Goal: Information Seeking & Learning: Learn about a topic

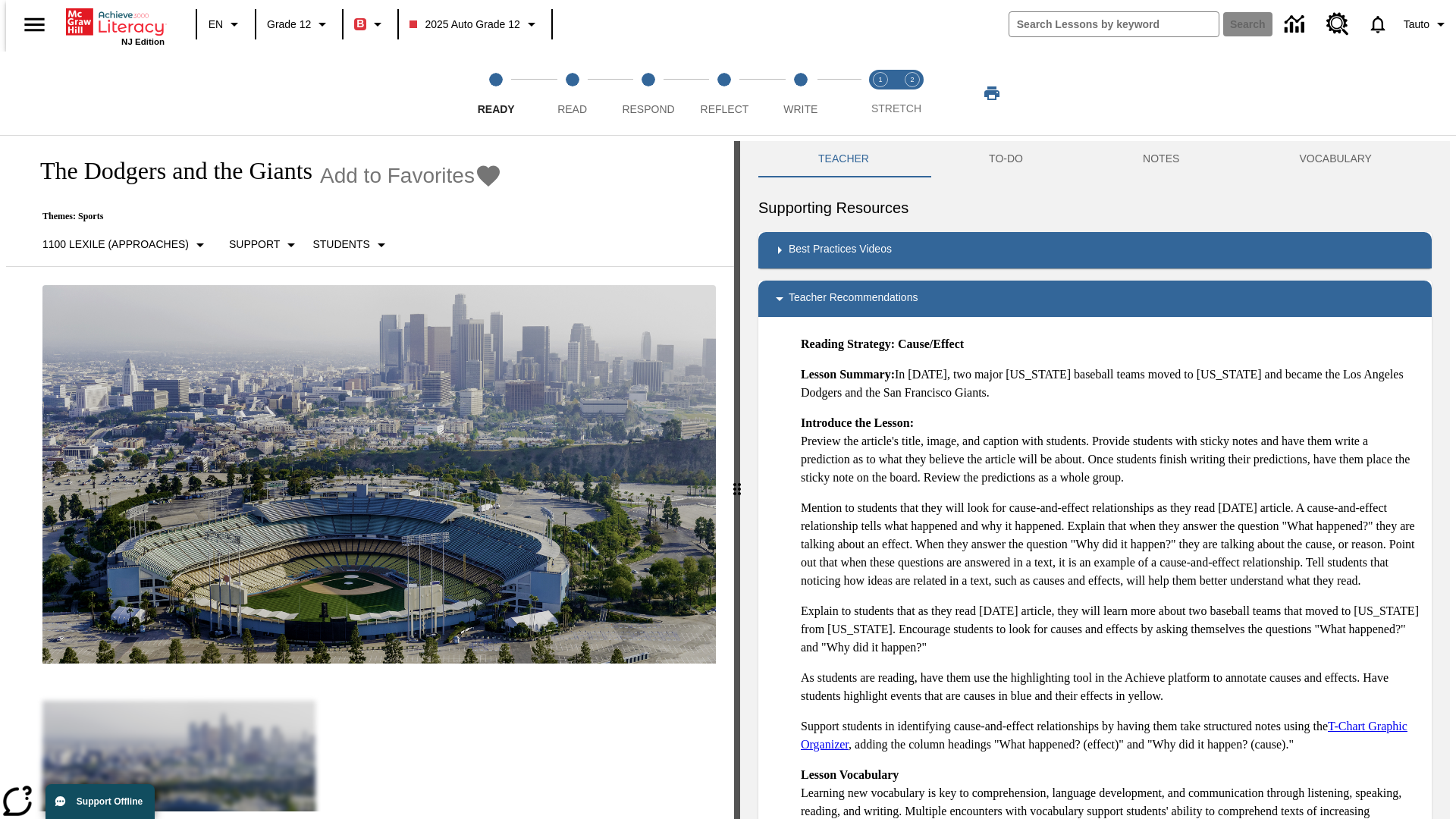
click at [1005, 159] on button "TO-DO" at bounding box center [1005, 158] width 154 height 36
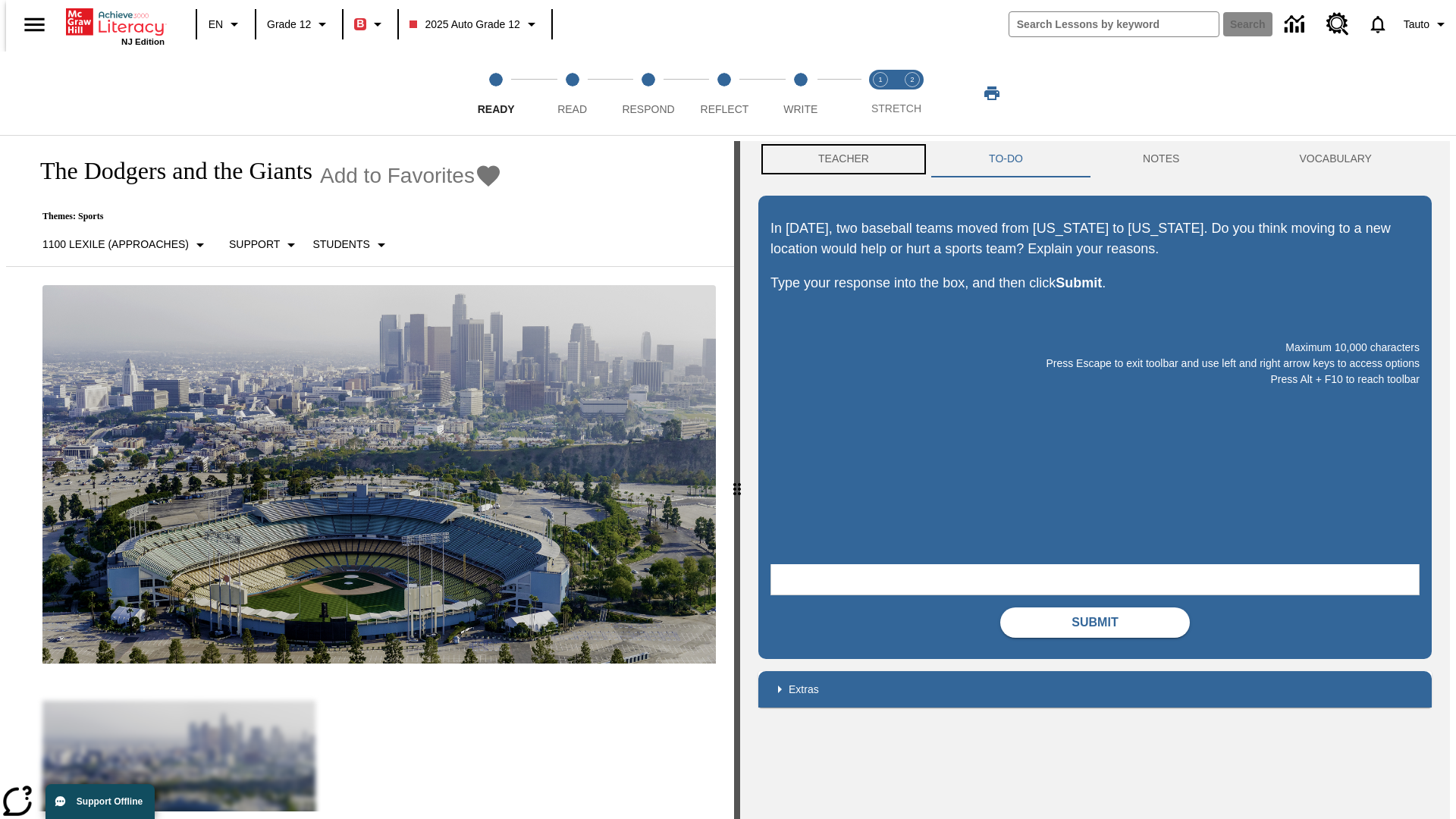
scroll to position [1, 0]
click at [839, 159] on button "Teacher" at bounding box center [843, 158] width 170 height 36
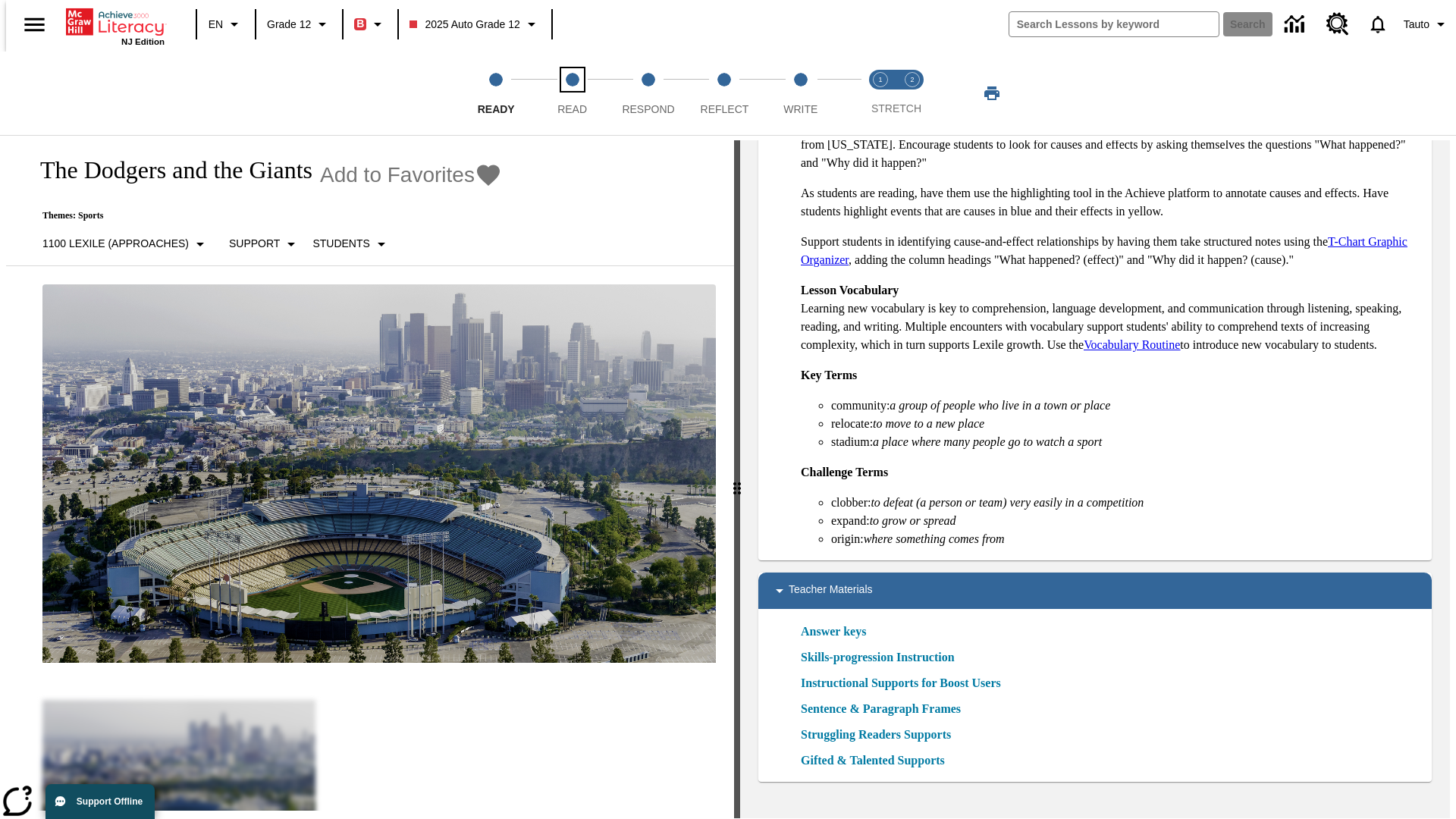
click at [572, 93] on span "Read" at bounding box center [572, 103] width 30 height 27
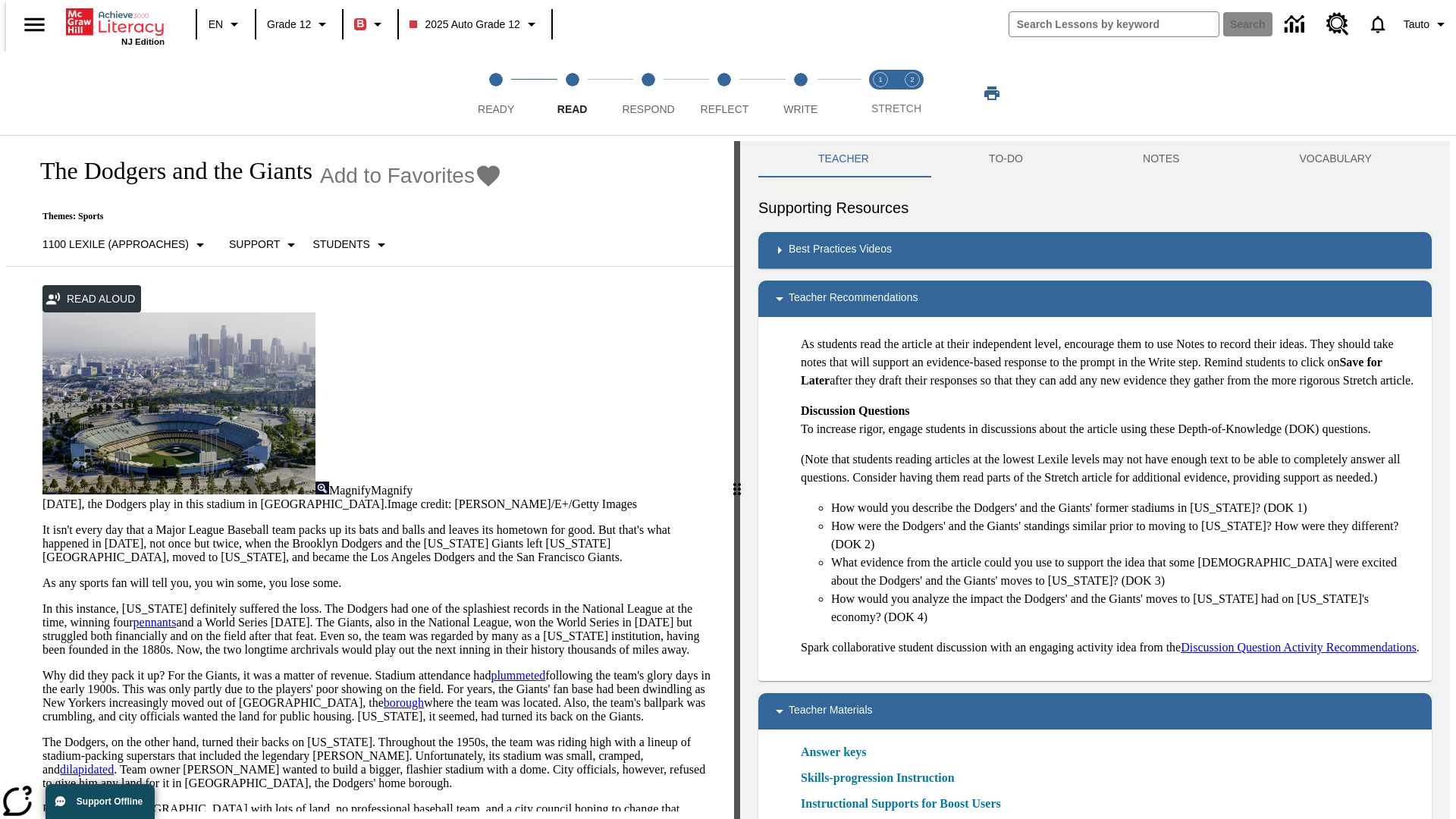
scroll to position [15, 0]
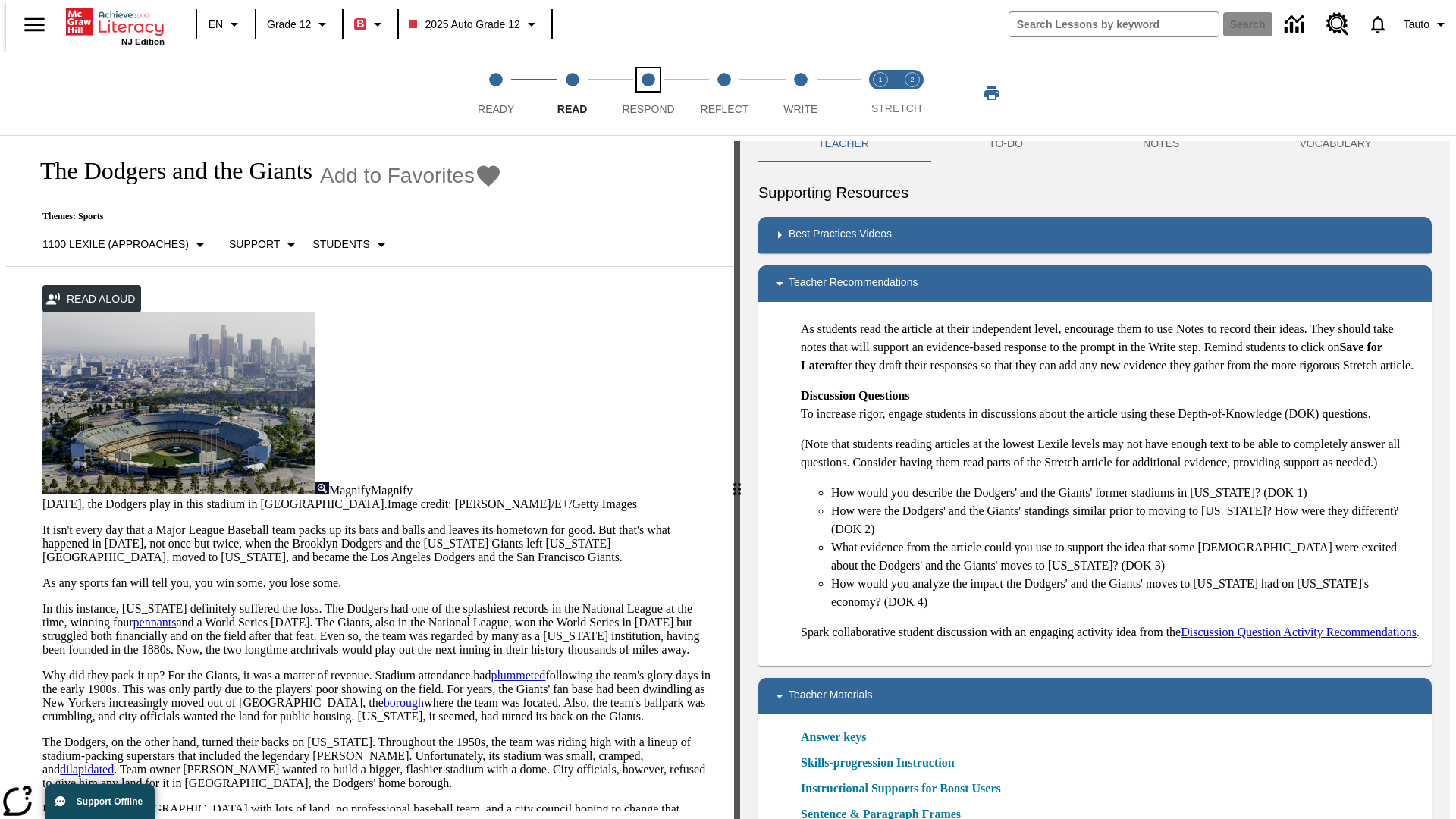
click at [647, 93] on span "Respond" at bounding box center [647, 103] width 52 height 27
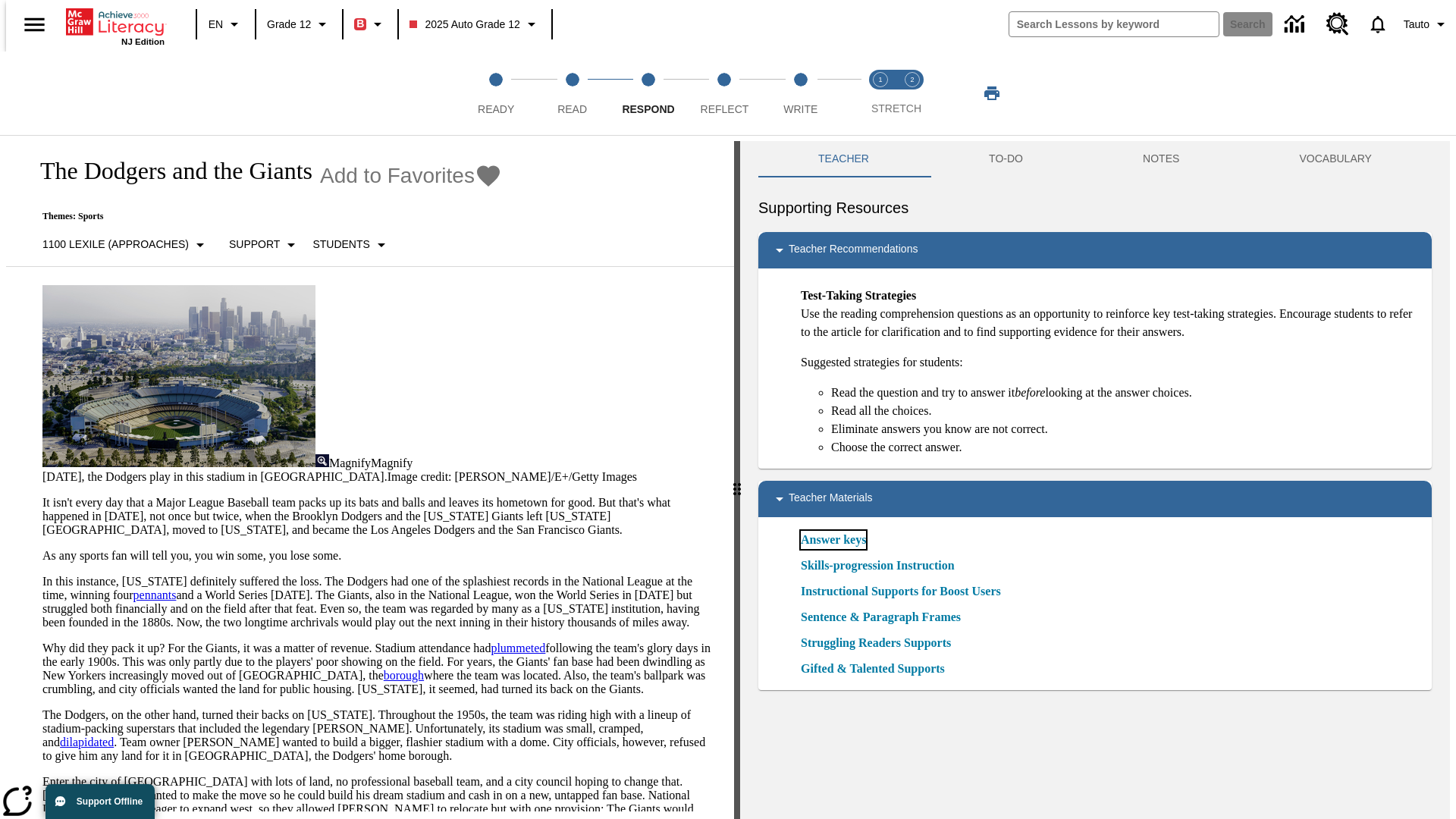
click at [833, 540] on link "Answer keys" at bounding box center [833, 539] width 65 height 18
click at [724, 93] on span "Reflect" at bounding box center [724, 103] width 48 height 27
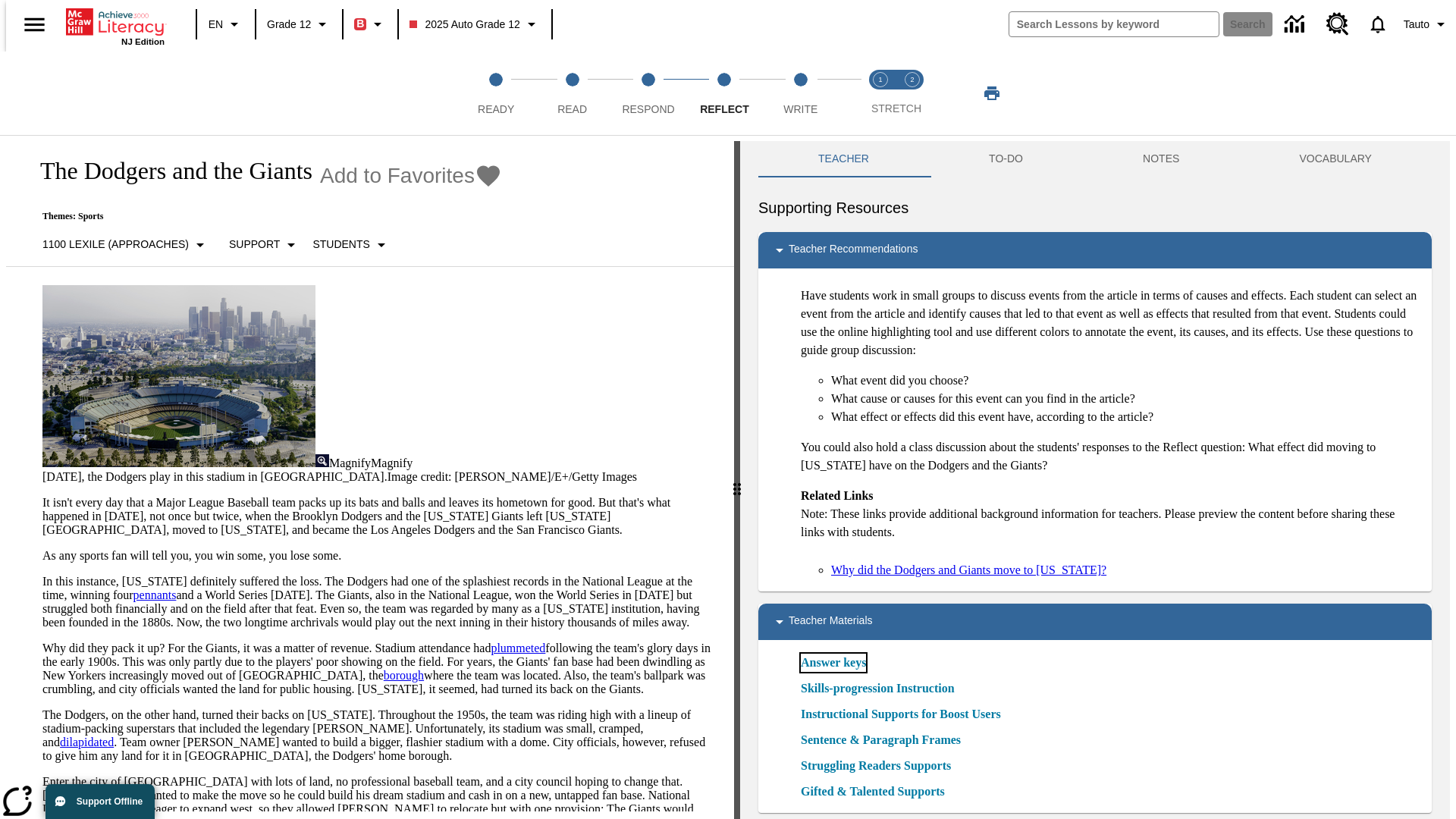
click at [833, 662] on link "Answer keys" at bounding box center [833, 662] width 65 height 18
click at [800, 93] on span "Write" at bounding box center [800, 103] width 34 height 27
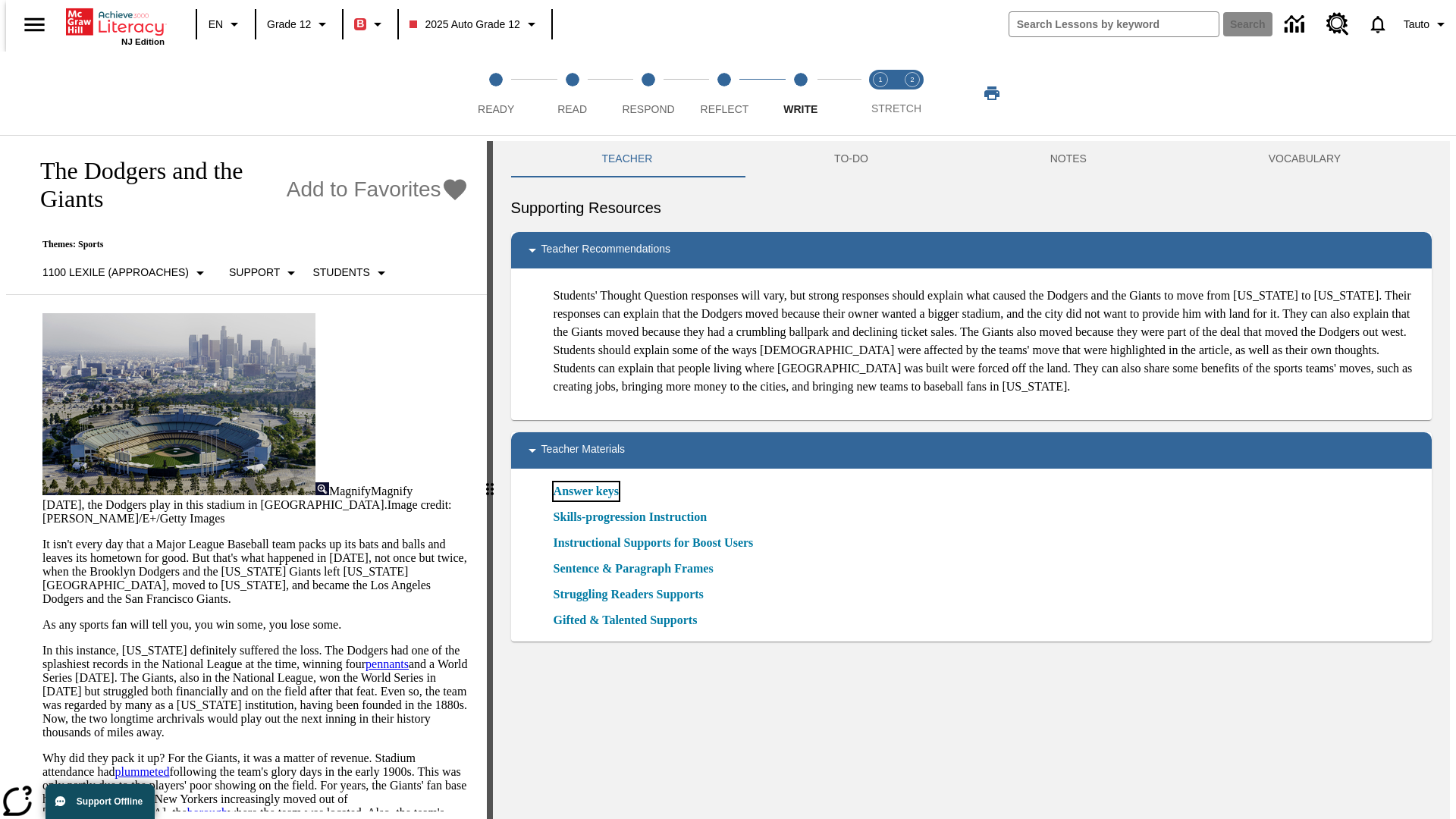
click at [584, 500] on link "Answer keys" at bounding box center [585, 491] width 65 height 18
